Goal: Navigation & Orientation: Find specific page/section

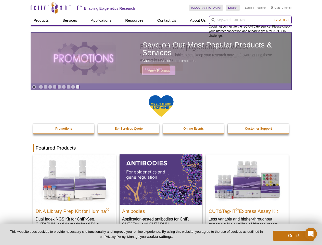
click at [250, 20] on input "search" at bounding box center [250, 20] width 83 height 9
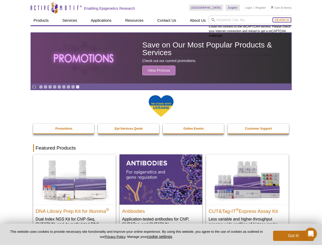
click at [281, 20] on span "Search" at bounding box center [281, 20] width 15 height 4
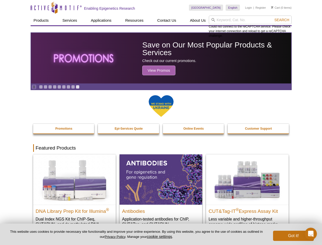
click at [34, 87] on icon "Pause" at bounding box center [33, 86] width 3 height 3
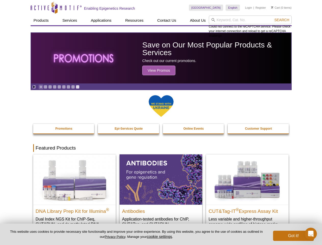
click at [41, 87] on link "Go to slide 1" at bounding box center [41, 87] width 4 height 4
click at [45, 87] on link "Go to slide 2" at bounding box center [46, 87] width 4 height 4
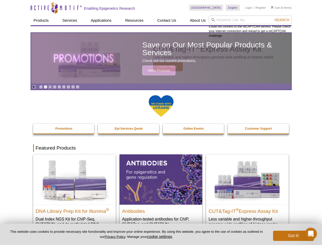
click at [50, 87] on link "Go to slide 3" at bounding box center [50, 87] width 4 height 4
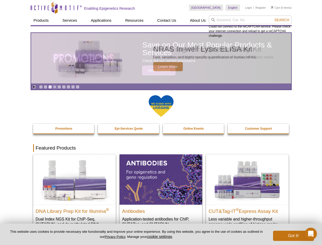
click at [55, 87] on link "Go to slide 4" at bounding box center [55, 87] width 4 height 4
